Goal: Navigation & Orientation: Find specific page/section

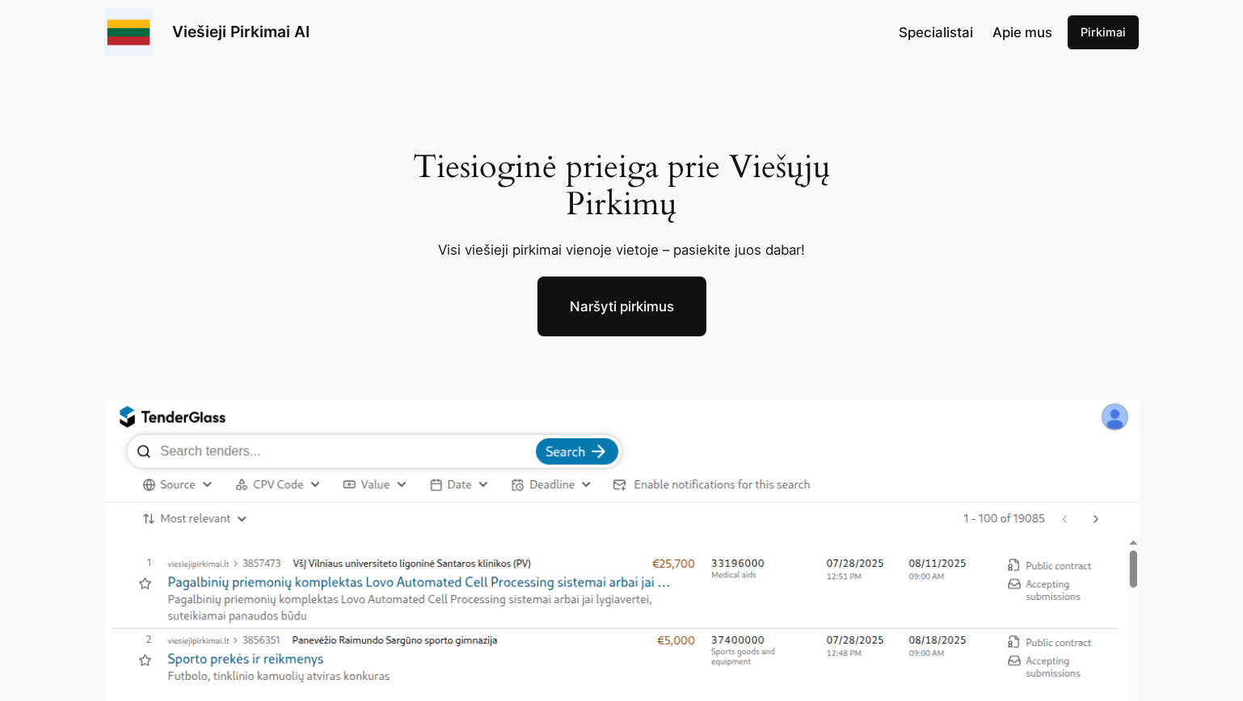
click at [951, 33] on span "Specialistai" at bounding box center [936, 32] width 74 height 16
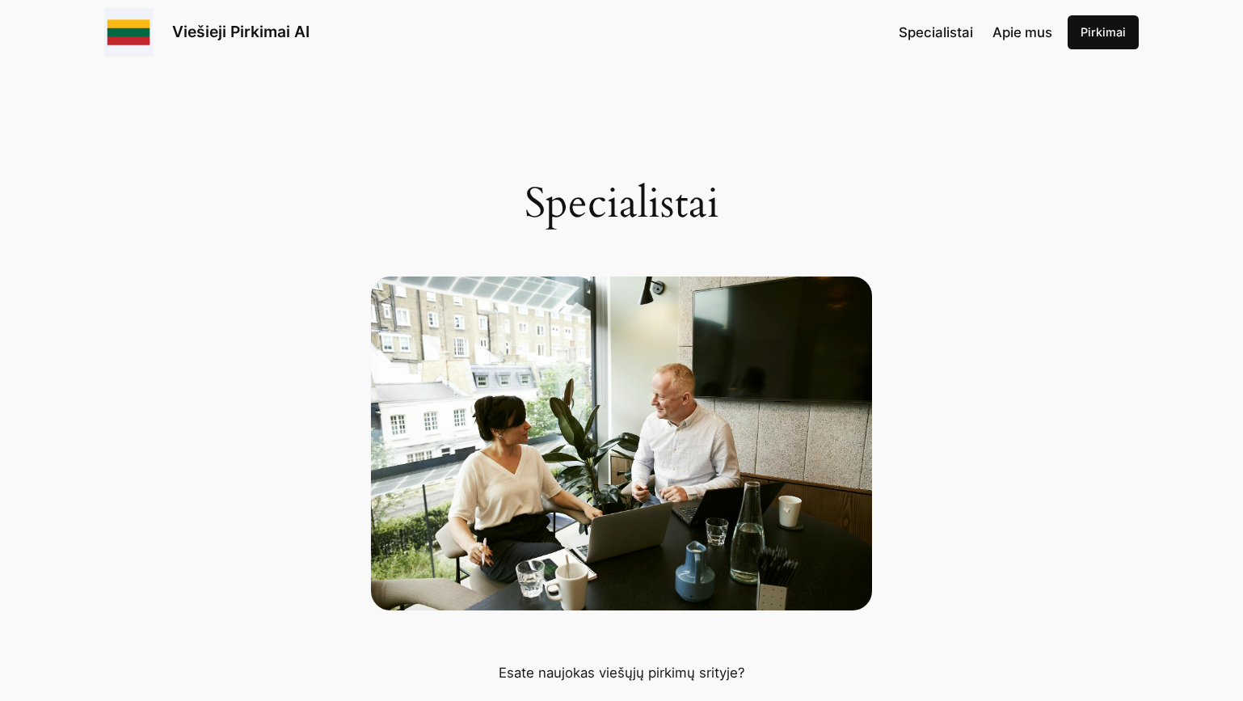
click at [1032, 26] on span "Apie mus" at bounding box center [1023, 32] width 60 height 16
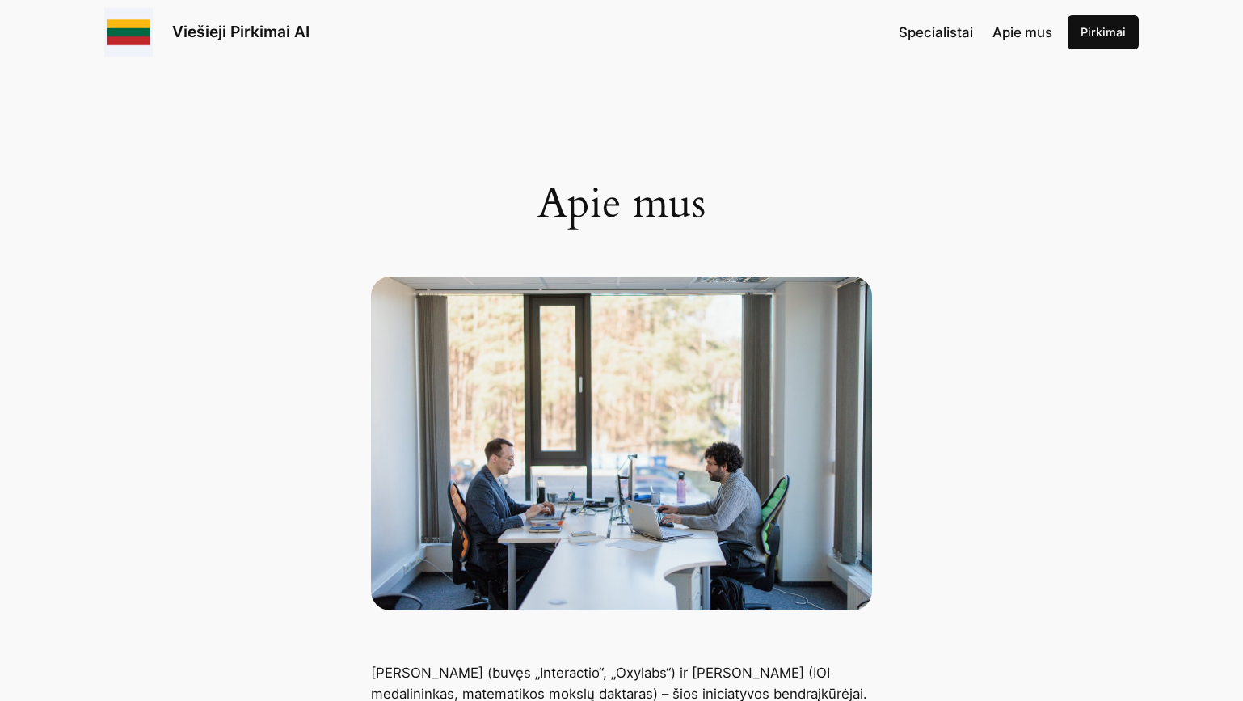
click at [210, 39] on link "Viešieji Pirkimai AI" at bounding box center [240, 31] width 137 height 19
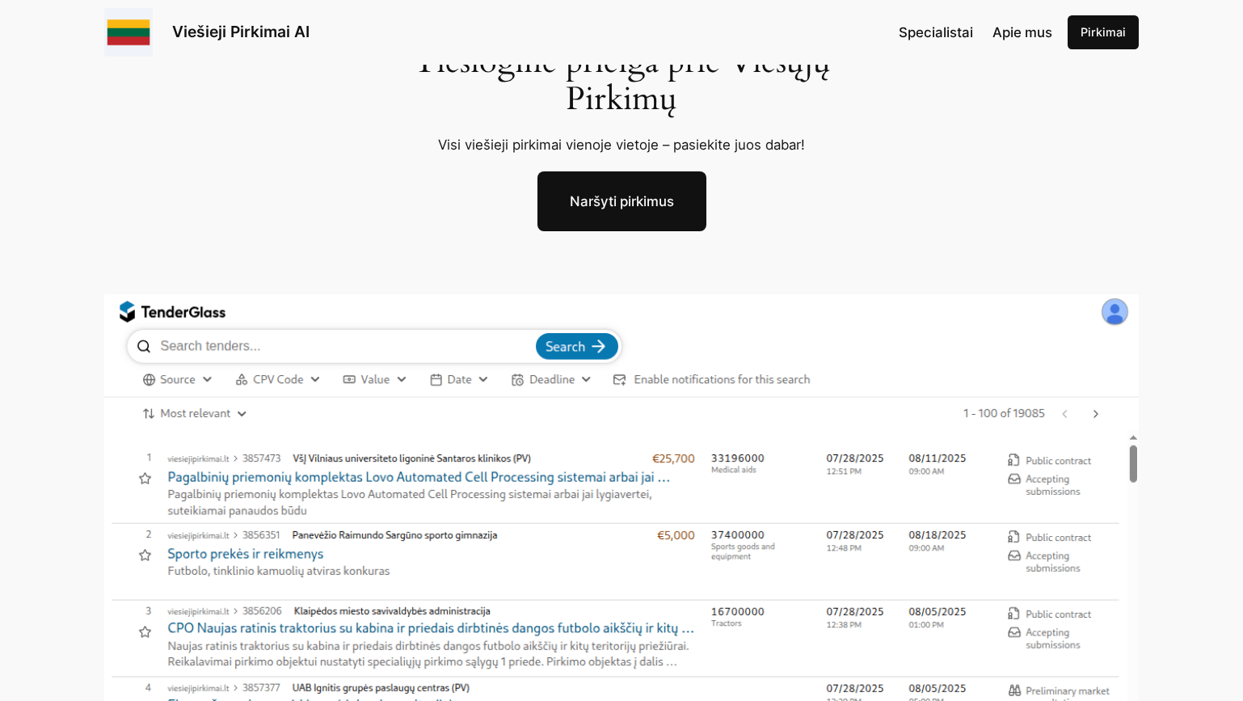
scroll to position [94, 0]
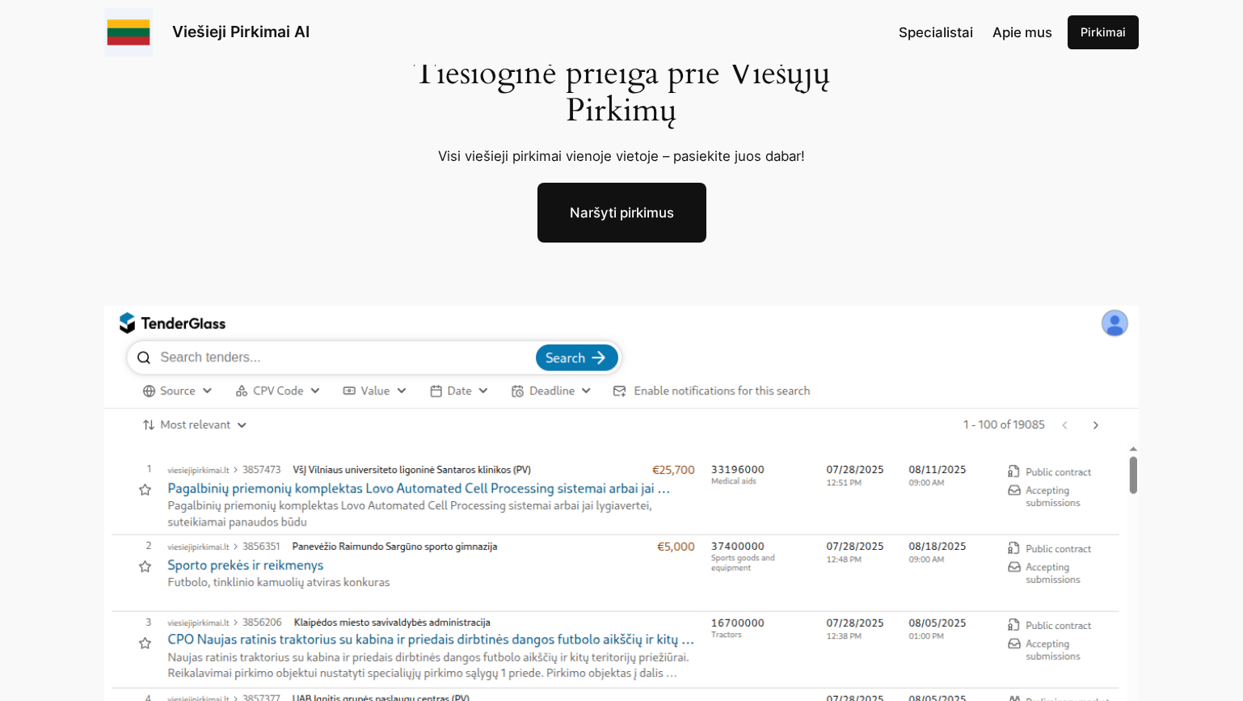
click at [588, 200] on link "Naršyti pirkimus" at bounding box center [622, 213] width 169 height 60
